Goal: Find specific page/section: Find specific page/section

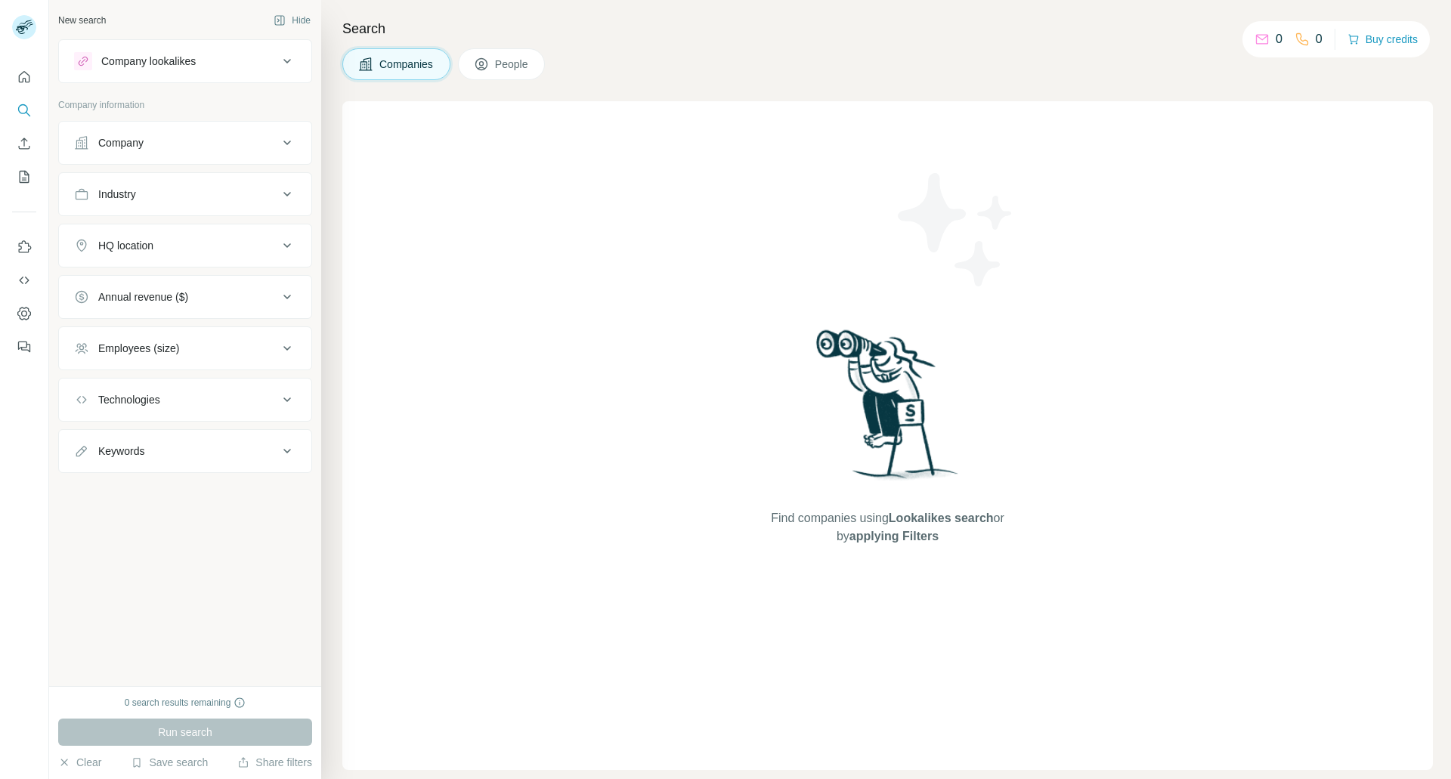
click at [509, 57] on span "People" at bounding box center [512, 64] width 35 height 15
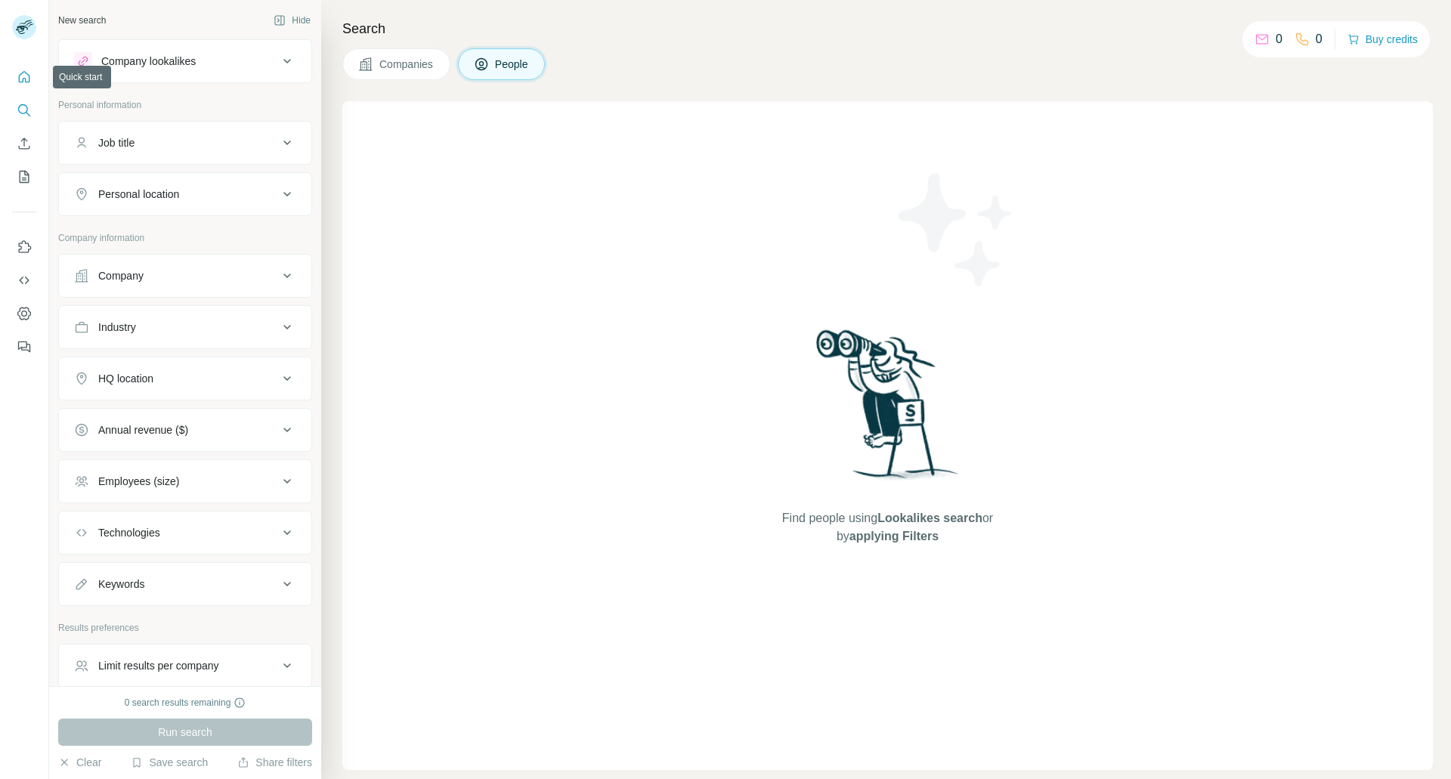
click at [19, 79] on icon "Quick start" at bounding box center [24, 76] width 11 height 11
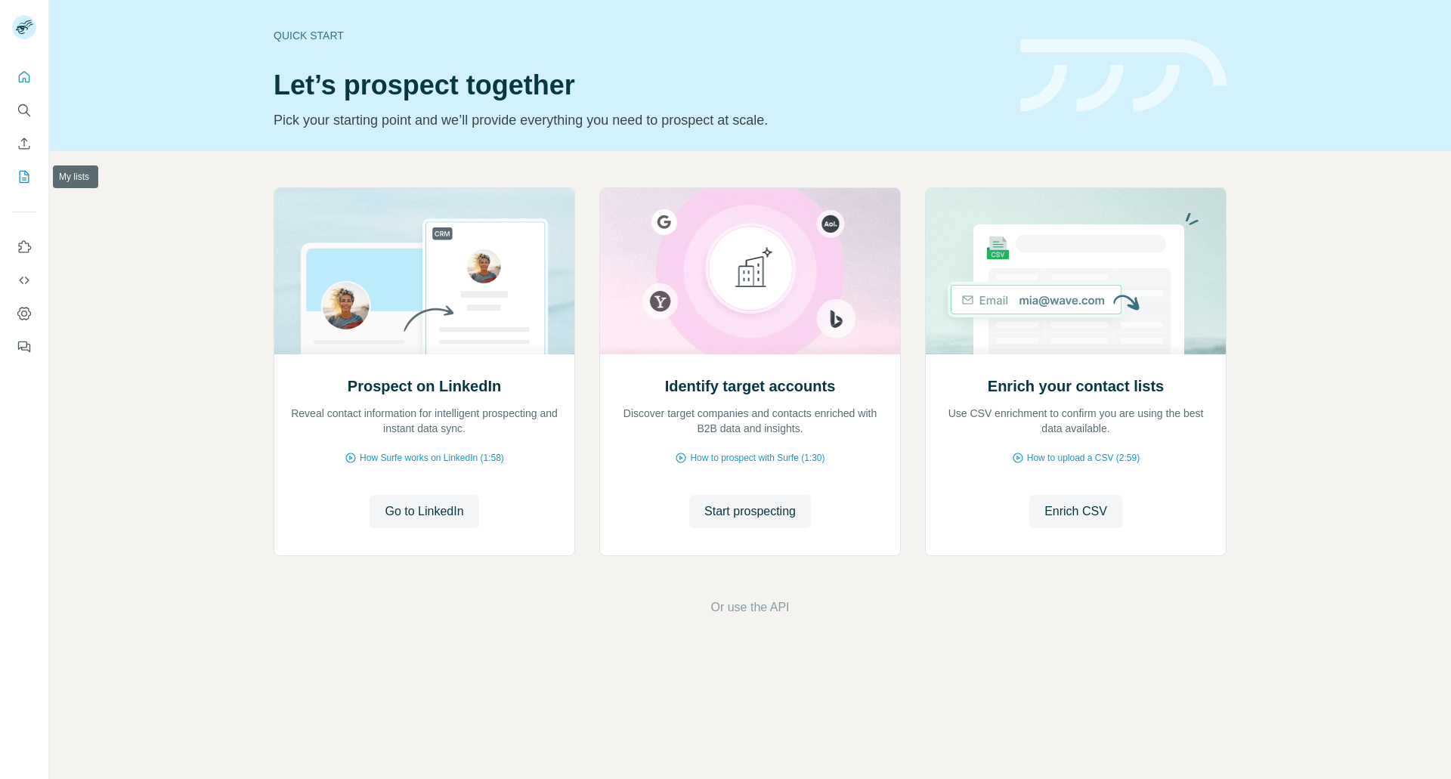
click at [34, 178] on button "My lists" at bounding box center [24, 176] width 24 height 27
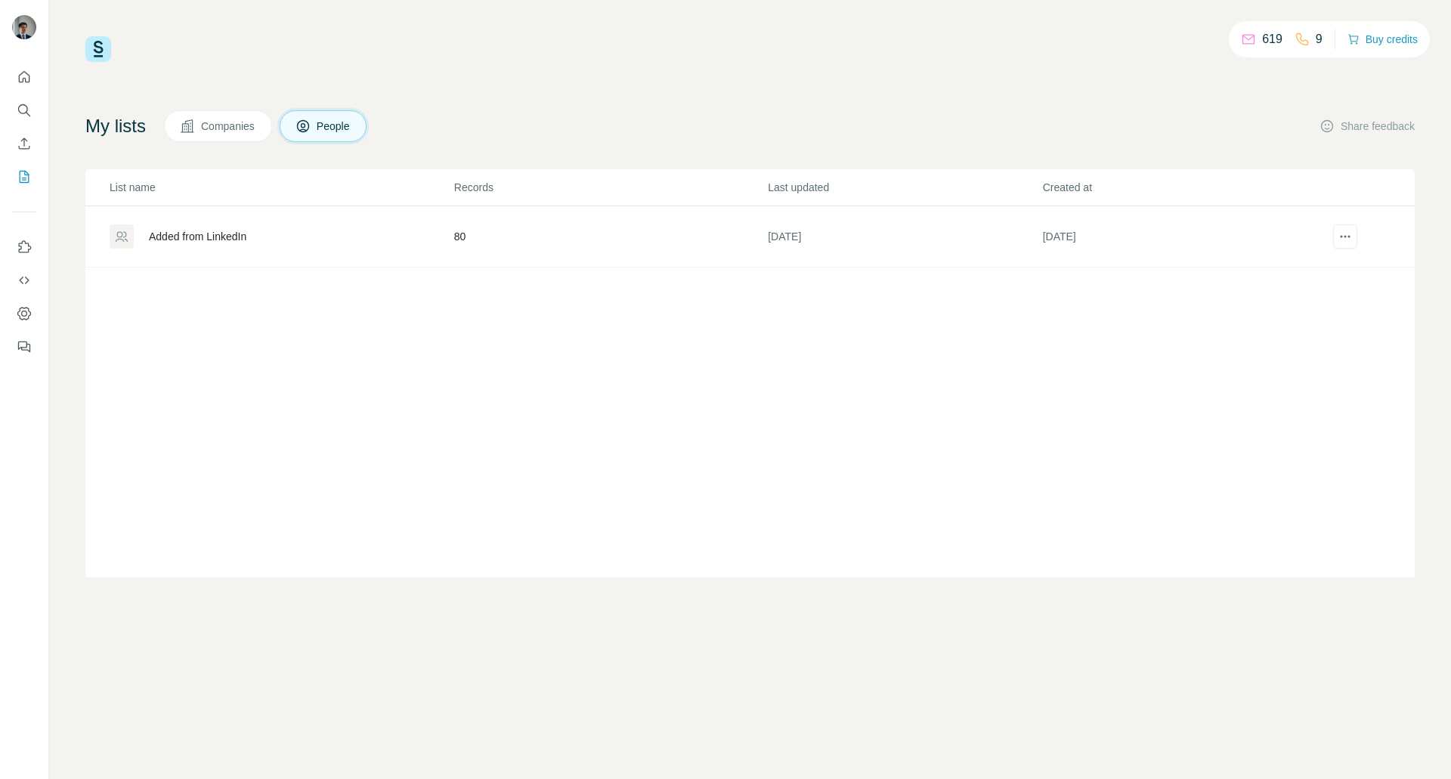
click at [185, 233] on div "Added from LinkedIn" at bounding box center [198, 236] width 98 height 15
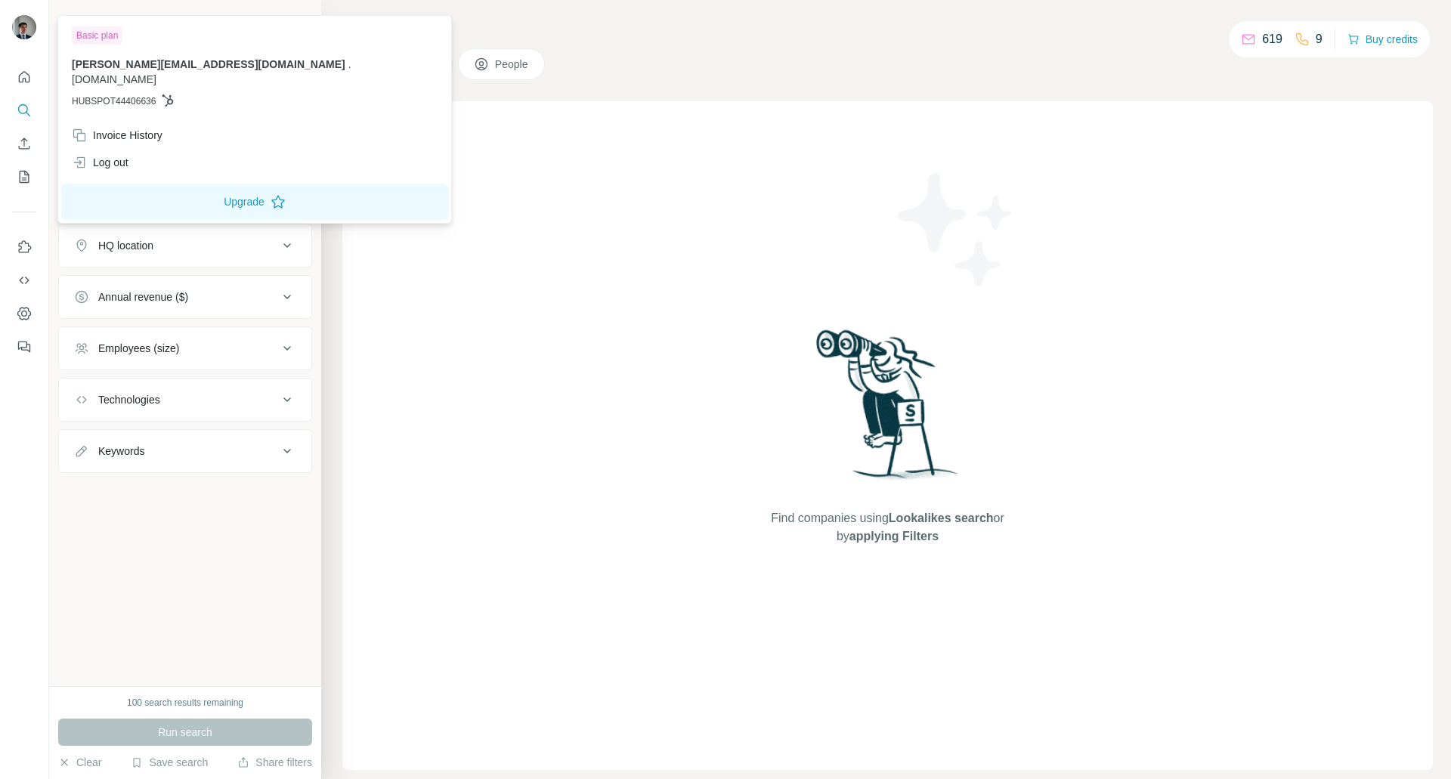
click at [168, 94] on icon at bounding box center [168, 100] width 12 height 12
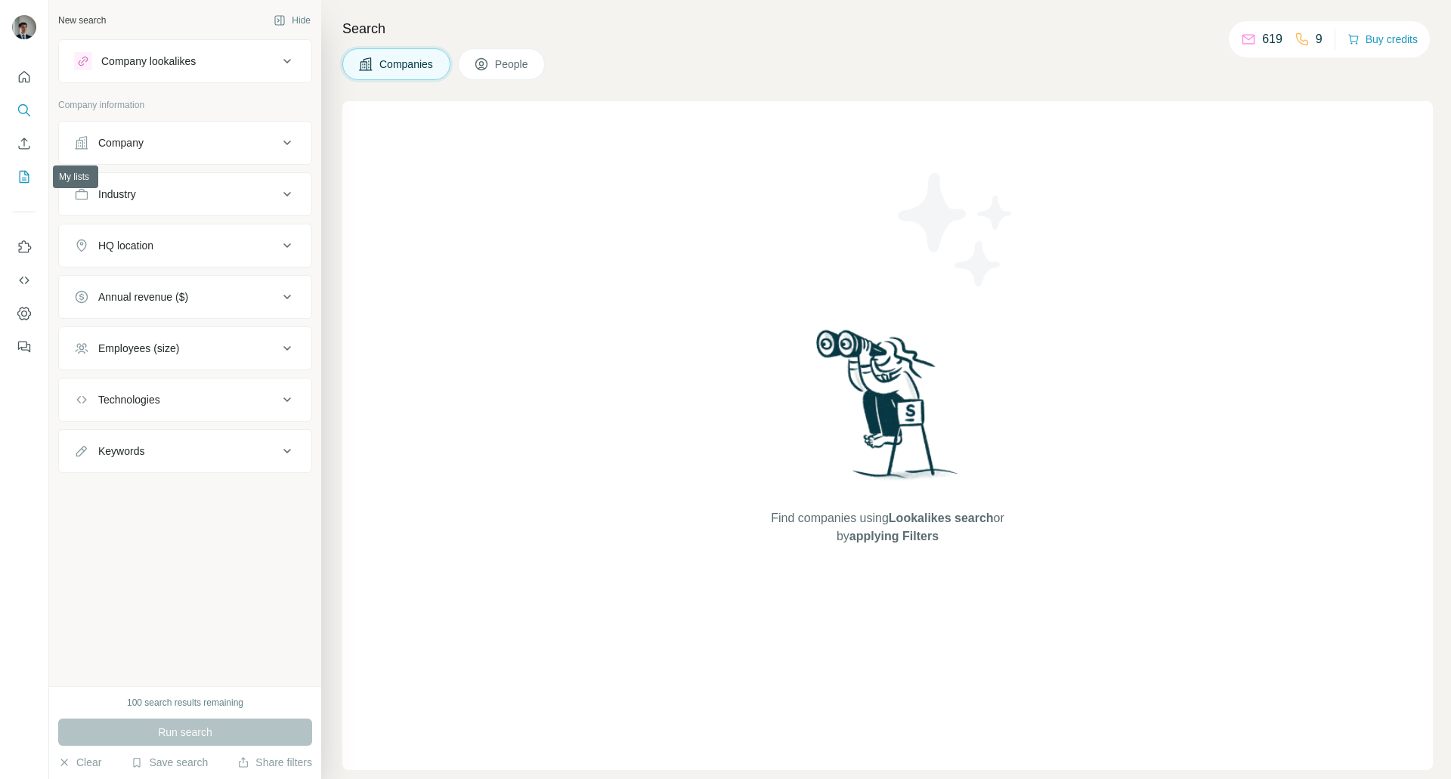
click at [30, 182] on icon "My lists" at bounding box center [24, 176] width 15 height 15
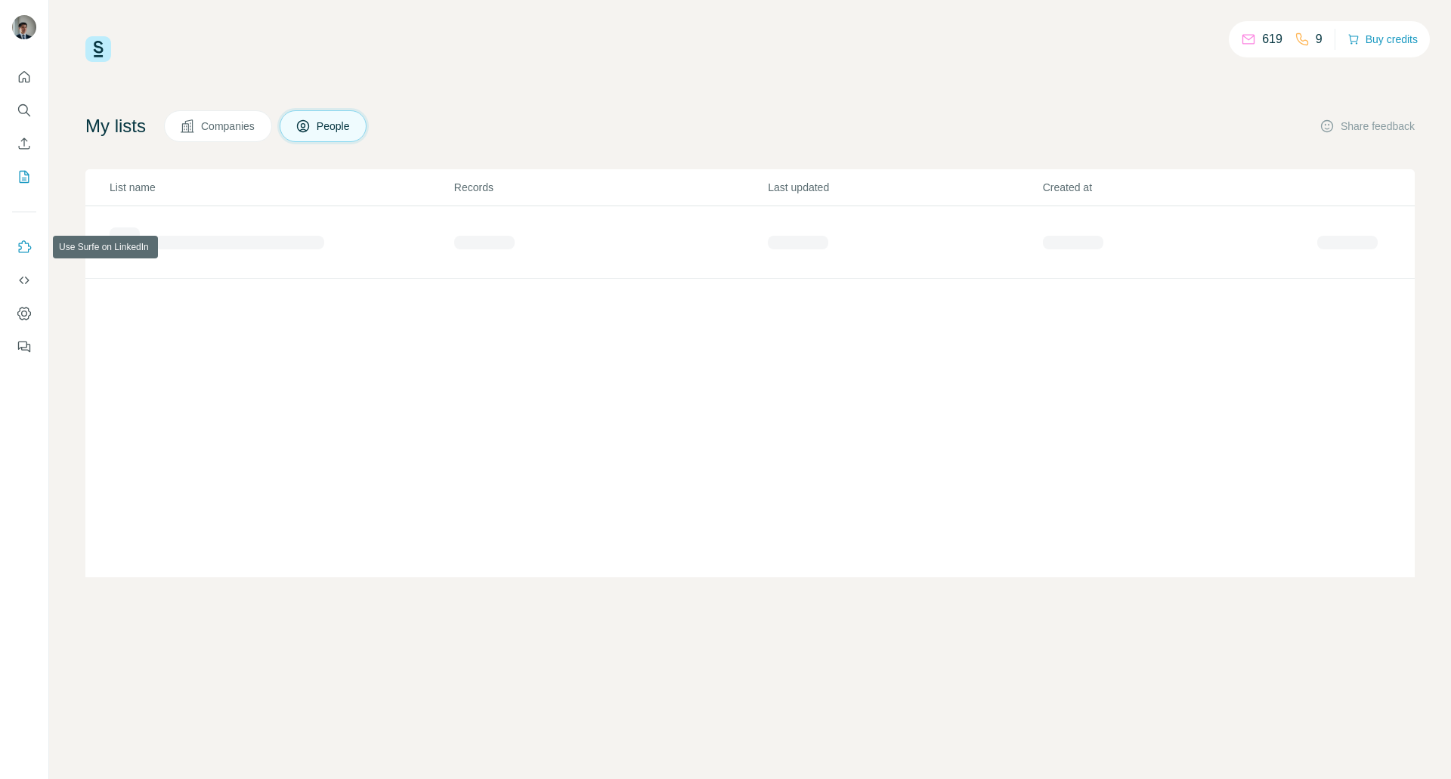
click at [24, 246] on icon "Use Surfe on LinkedIn" at bounding box center [24, 247] width 15 height 15
click at [231, 237] on div "Added from LinkedIn" at bounding box center [198, 236] width 98 height 15
